Goal: Browse casually: Explore the website without a specific task or goal

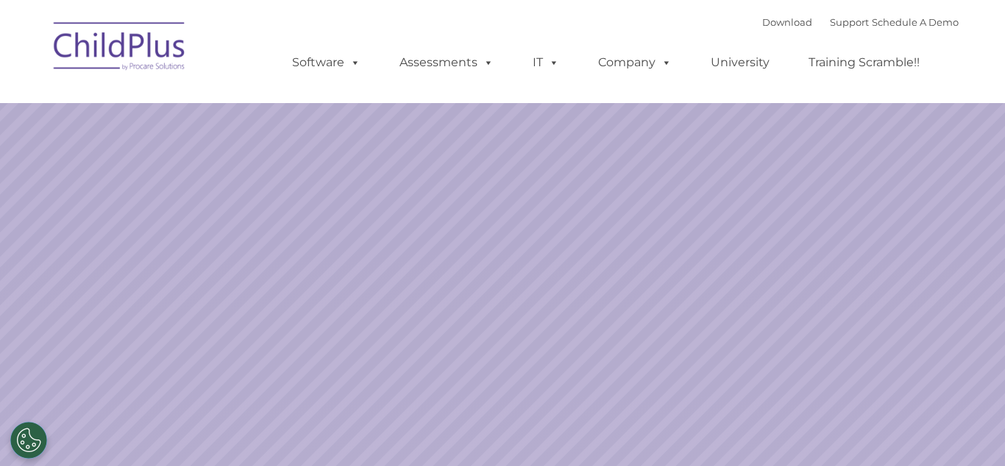
select select "MEDIUM"
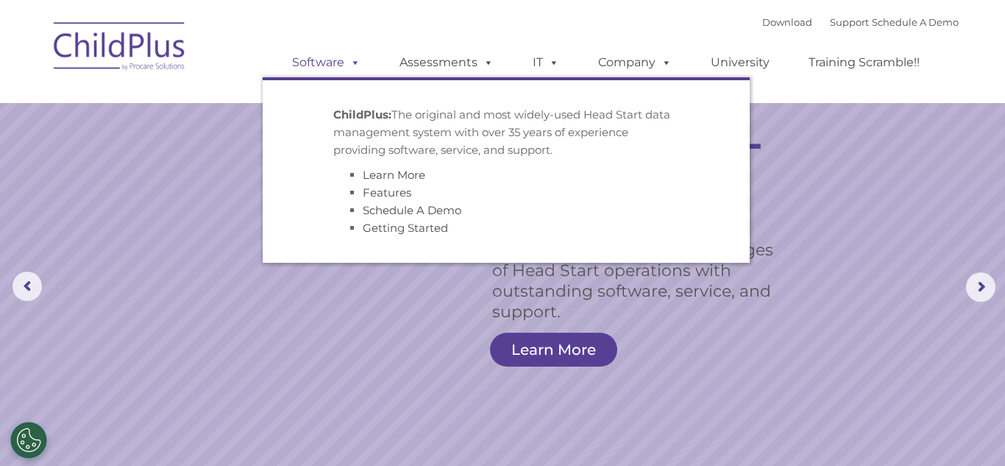
click at [357, 55] on span at bounding box center [352, 62] width 16 height 14
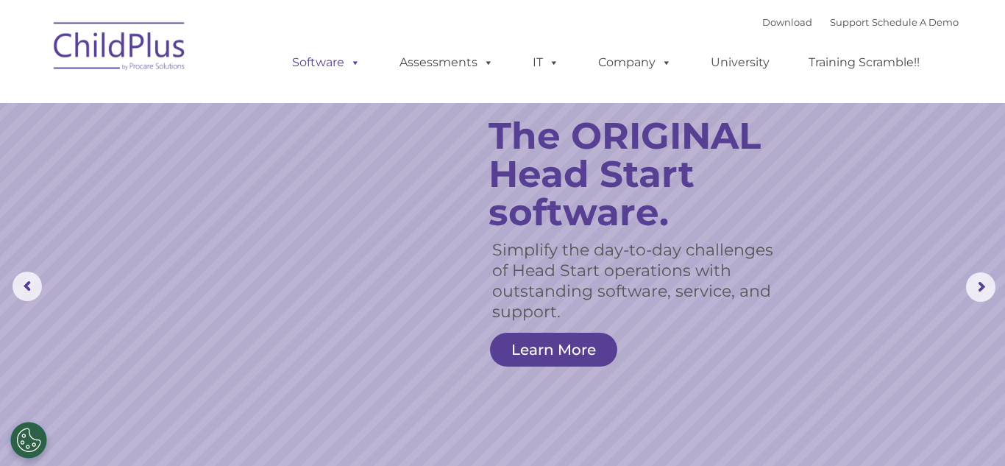
click at [357, 55] on span at bounding box center [352, 62] width 16 height 14
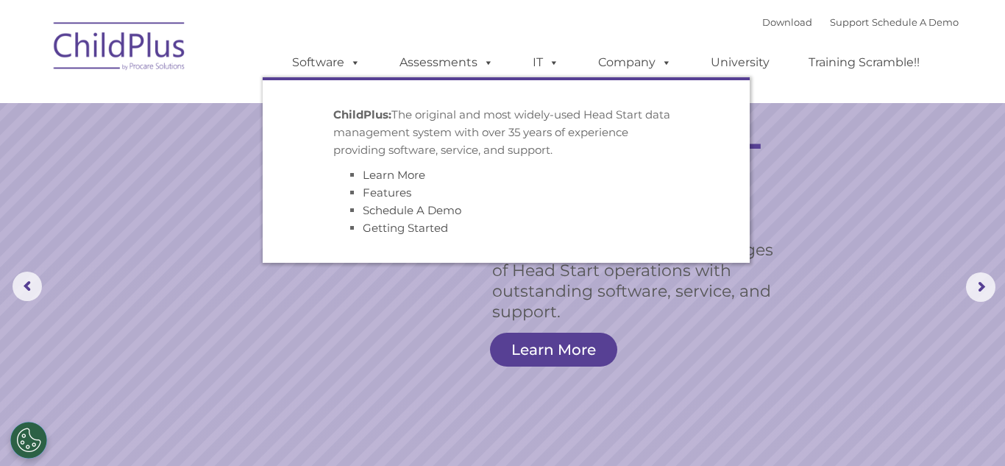
click at [304, 321] on rs-slide "Simplify the day-to-day challenges of Head Start operations with outstanding so…" at bounding box center [502, 287] width 1005 height 574
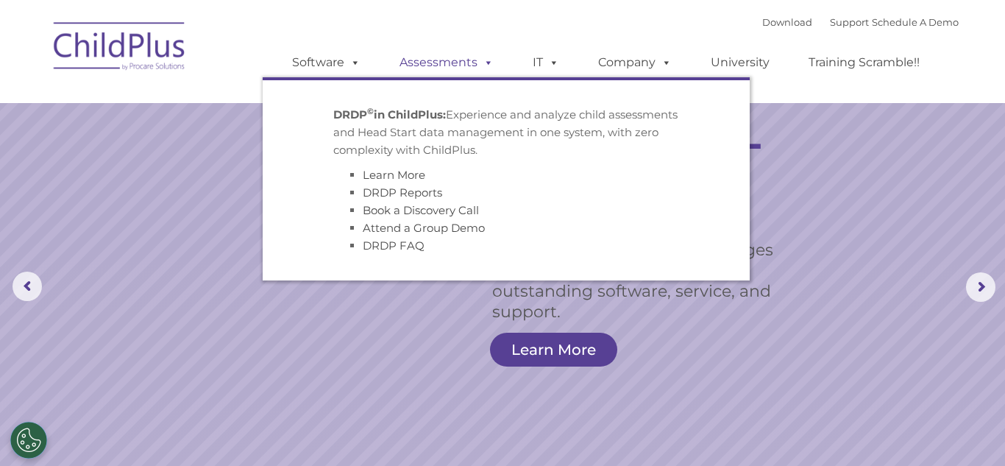
click at [480, 56] on span at bounding box center [485, 62] width 16 height 14
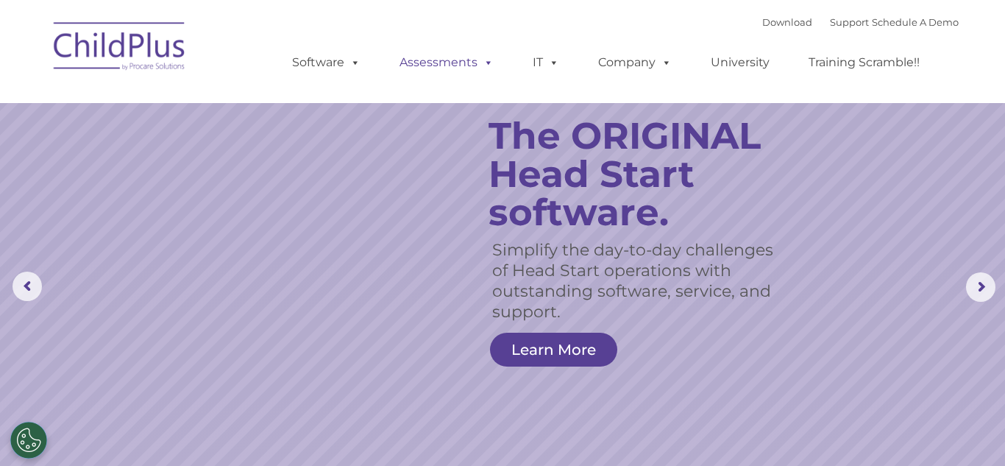
click at [480, 56] on span at bounding box center [485, 62] width 16 height 14
click at [353, 379] on rs-slide "Simplify the day-to-day challenges of Head Start operations with outstanding so…" at bounding box center [502, 287] width 1005 height 574
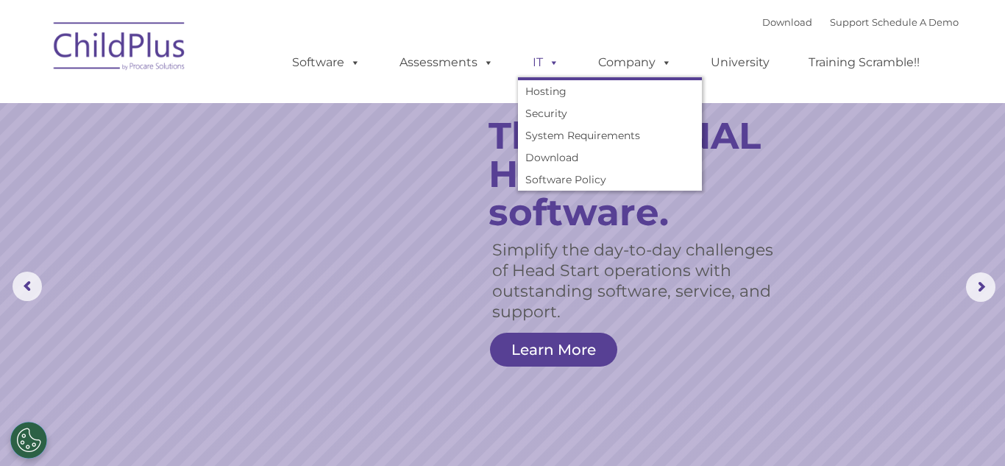
click at [549, 62] on span at bounding box center [551, 62] width 16 height 14
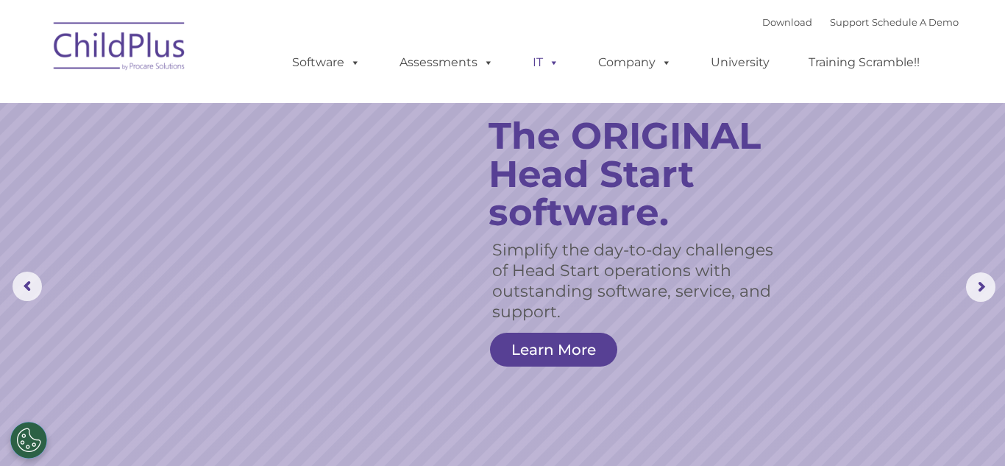
click at [549, 62] on span at bounding box center [551, 62] width 16 height 14
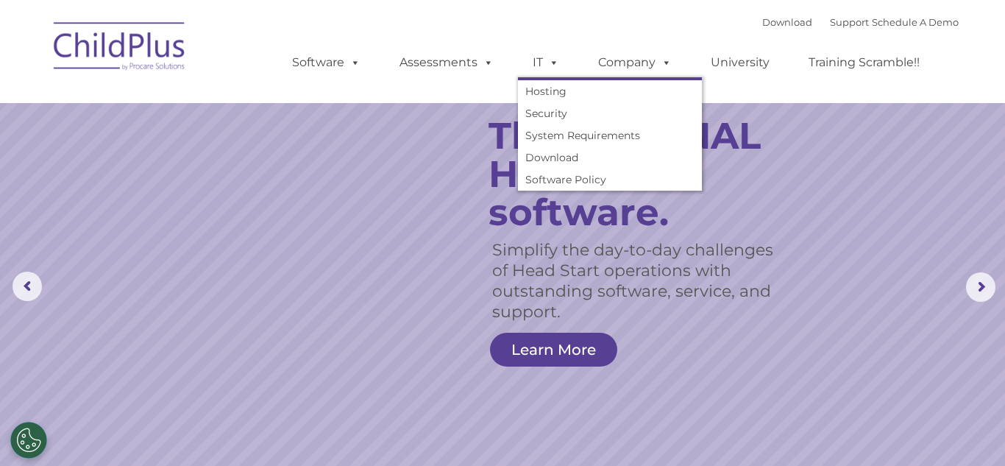
click at [474, 201] on rs-slide "Simplify the day-to-day challenges of Head Start operations with outstanding so…" at bounding box center [502, 287] width 1005 height 574
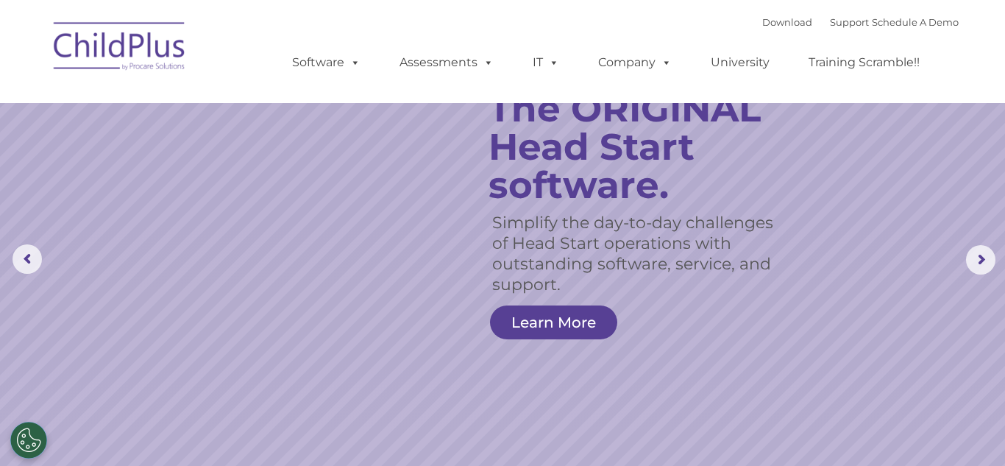
scroll to position [29, 0]
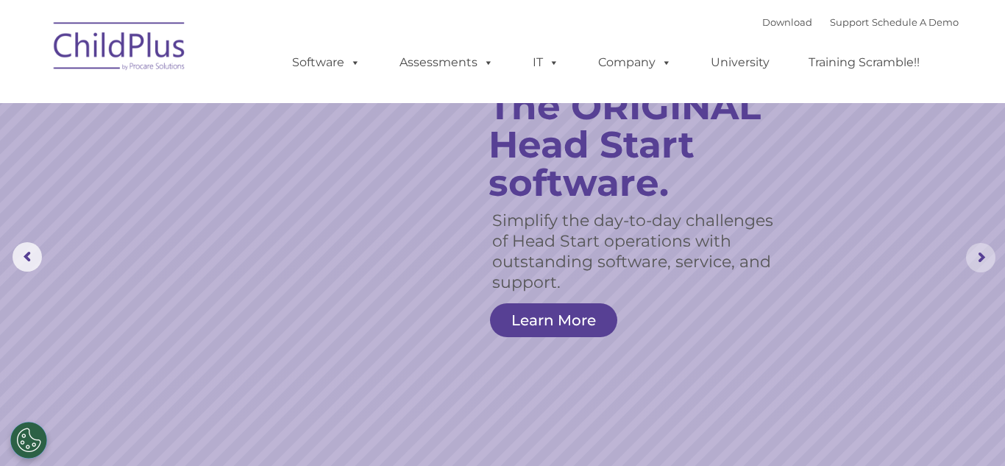
click at [975, 265] on rs-arrow at bounding box center [980, 257] width 29 height 29
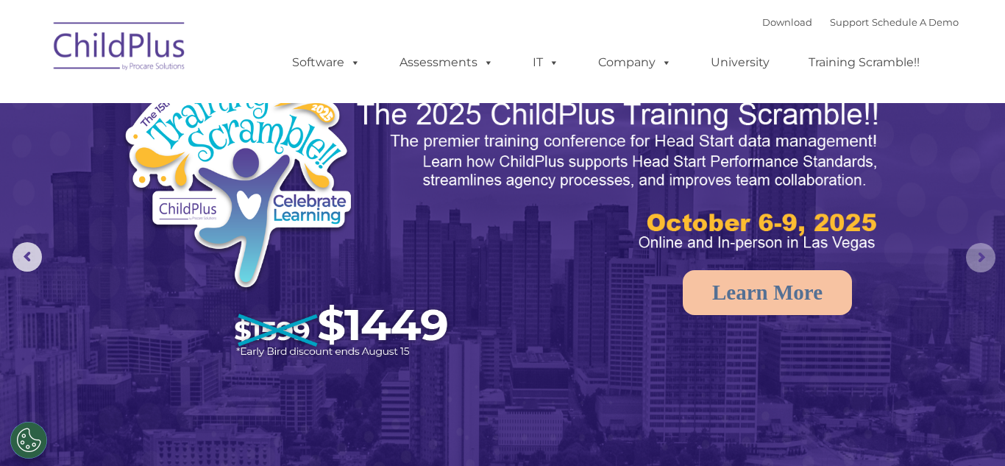
click at [973, 265] on rs-arrow at bounding box center [980, 257] width 29 height 29
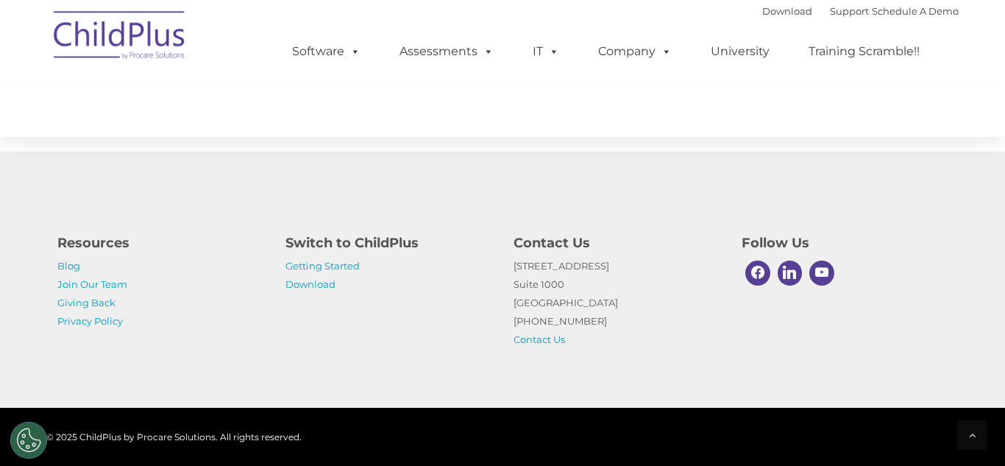
scroll to position [1743, 0]
